Goal: Task Accomplishment & Management: Use online tool/utility

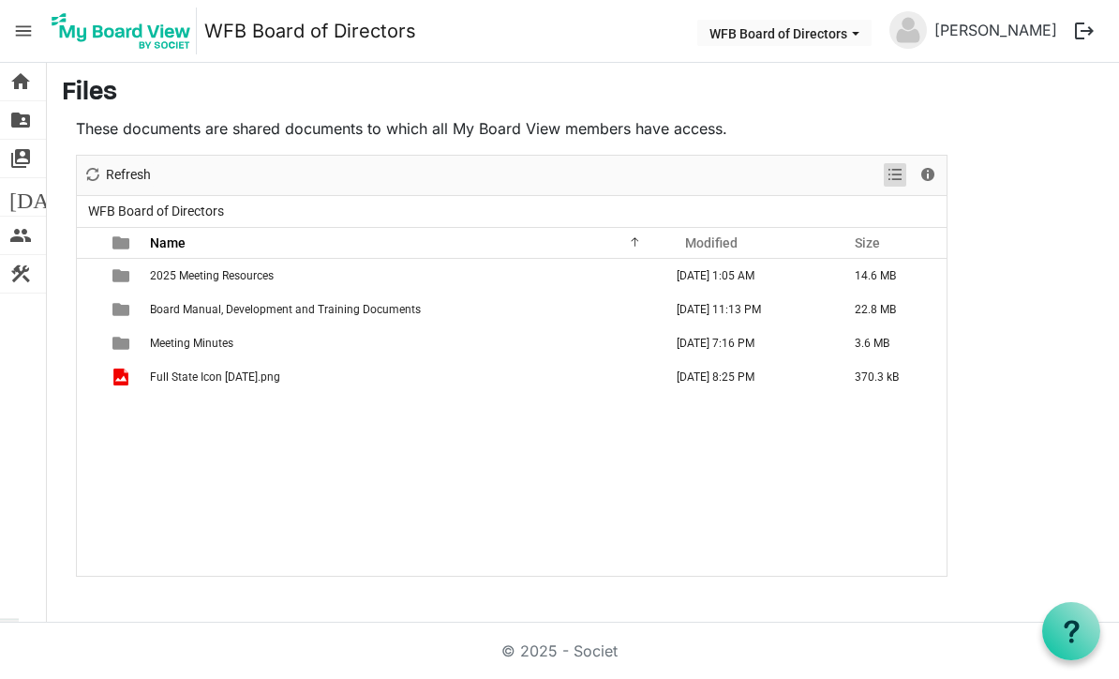
click at [884, 171] on span "View dropdownbutton" at bounding box center [895, 174] width 23 height 23
click at [945, 213] on li "Large icons" at bounding box center [955, 211] width 143 height 34
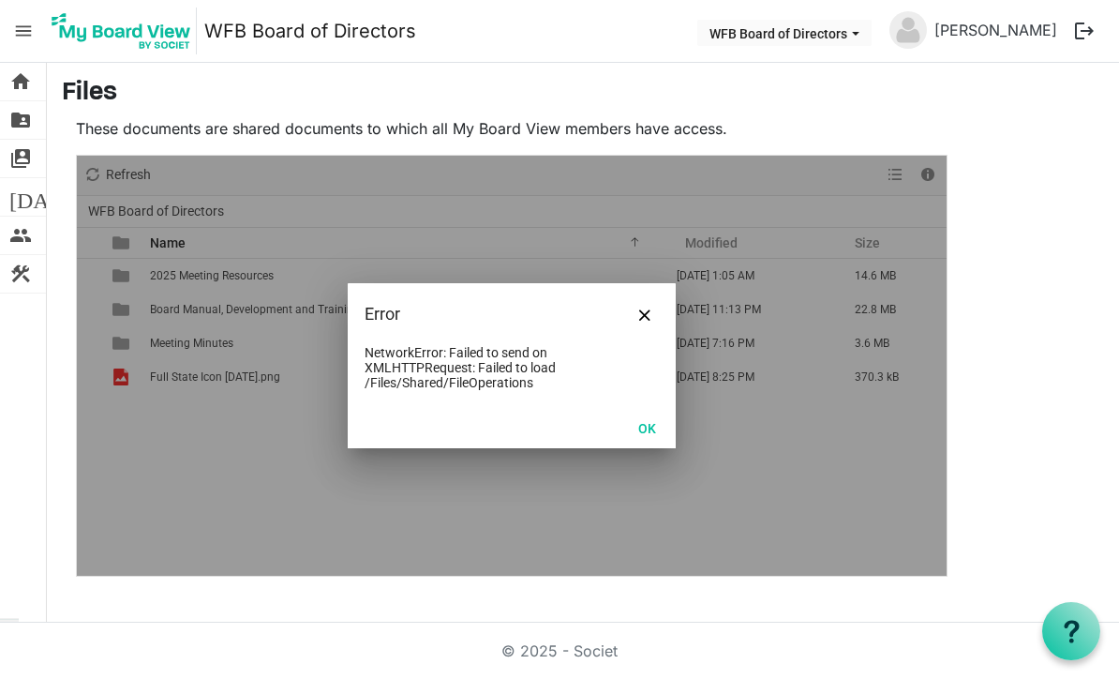
click at [642, 428] on button "OK" at bounding box center [647, 427] width 42 height 26
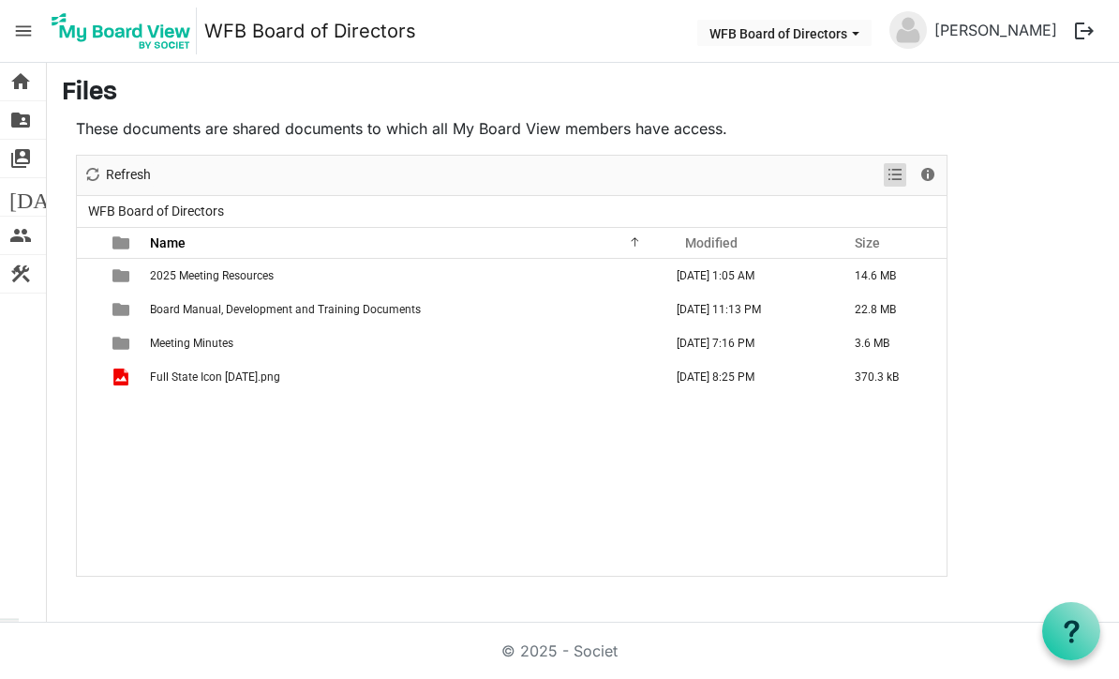
click at [885, 176] on span "View dropdownbutton" at bounding box center [895, 174] width 23 height 23
click at [937, 208] on li "Large icons" at bounding box center [955, 211] width 143 height 34
click at [897, 173] on span "View dropdownbutton" at bounding box center [895, 174] width 23 height 23
click at [967, 207] on li "Large icons" at bounding box center [955, 211] width 143 height 34
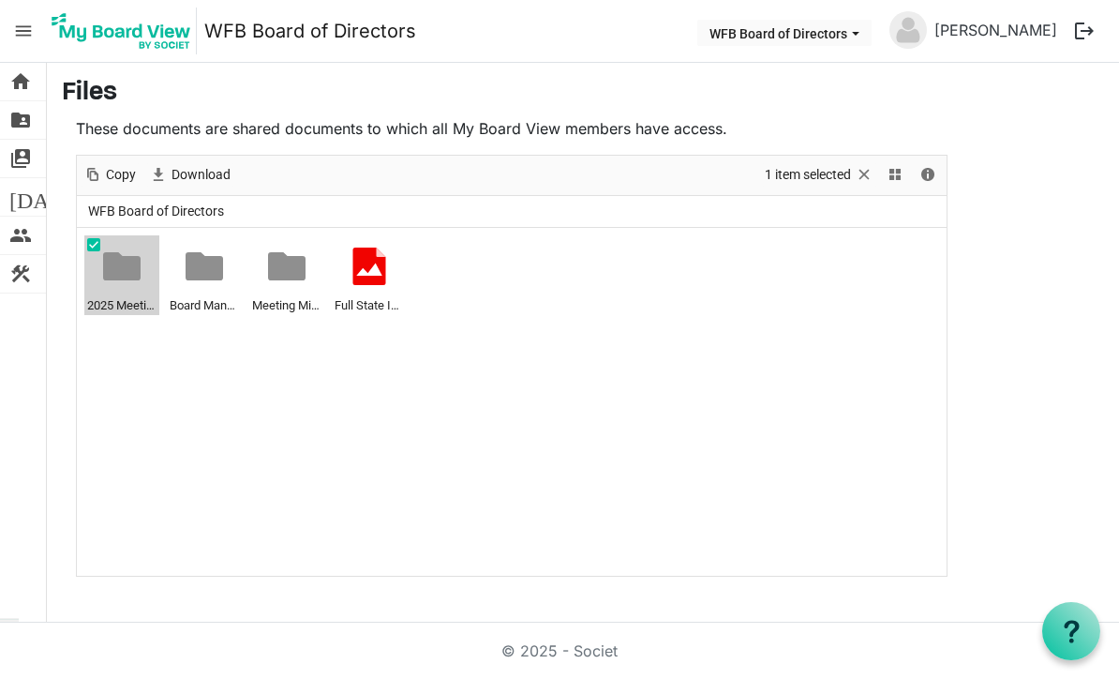
click at [134, 278] on div at bounding box center [122, 267] width 38 height 38
click at [0, 0] on div at bounding box center [0, 0] width 0 height 0
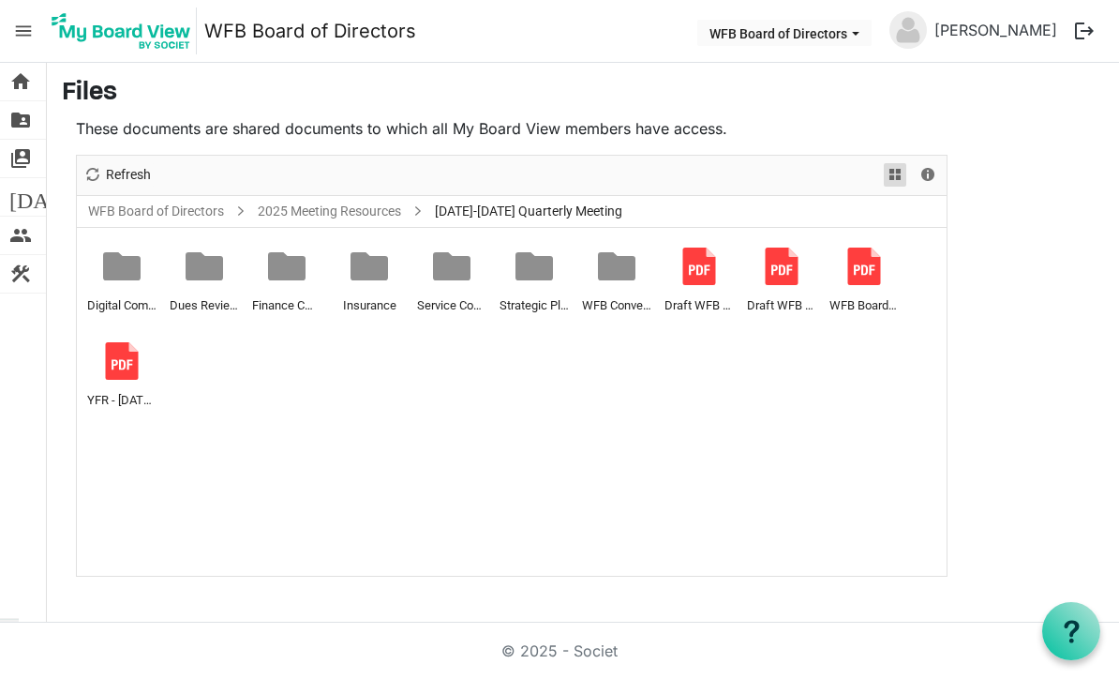
click at [888, 175] on span "View dropdownbutton" at bounding box center [895, 174] width 23 height 23
click at [973, 251] on li "Details" at bounding box center [955, 245] width 143 height 34
